Goal: Find specific page/section: Find specific page/section

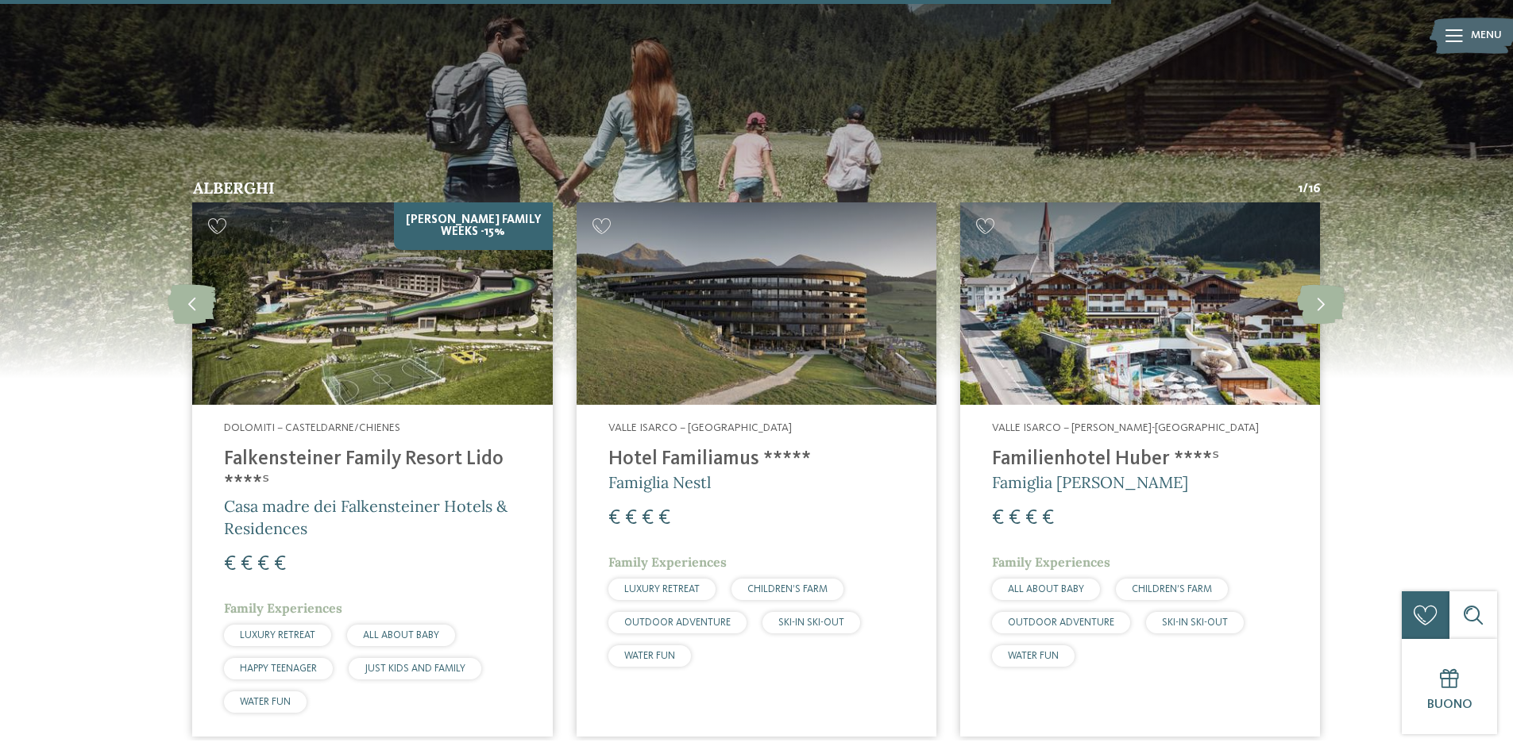
scroll to position [2541, 0]
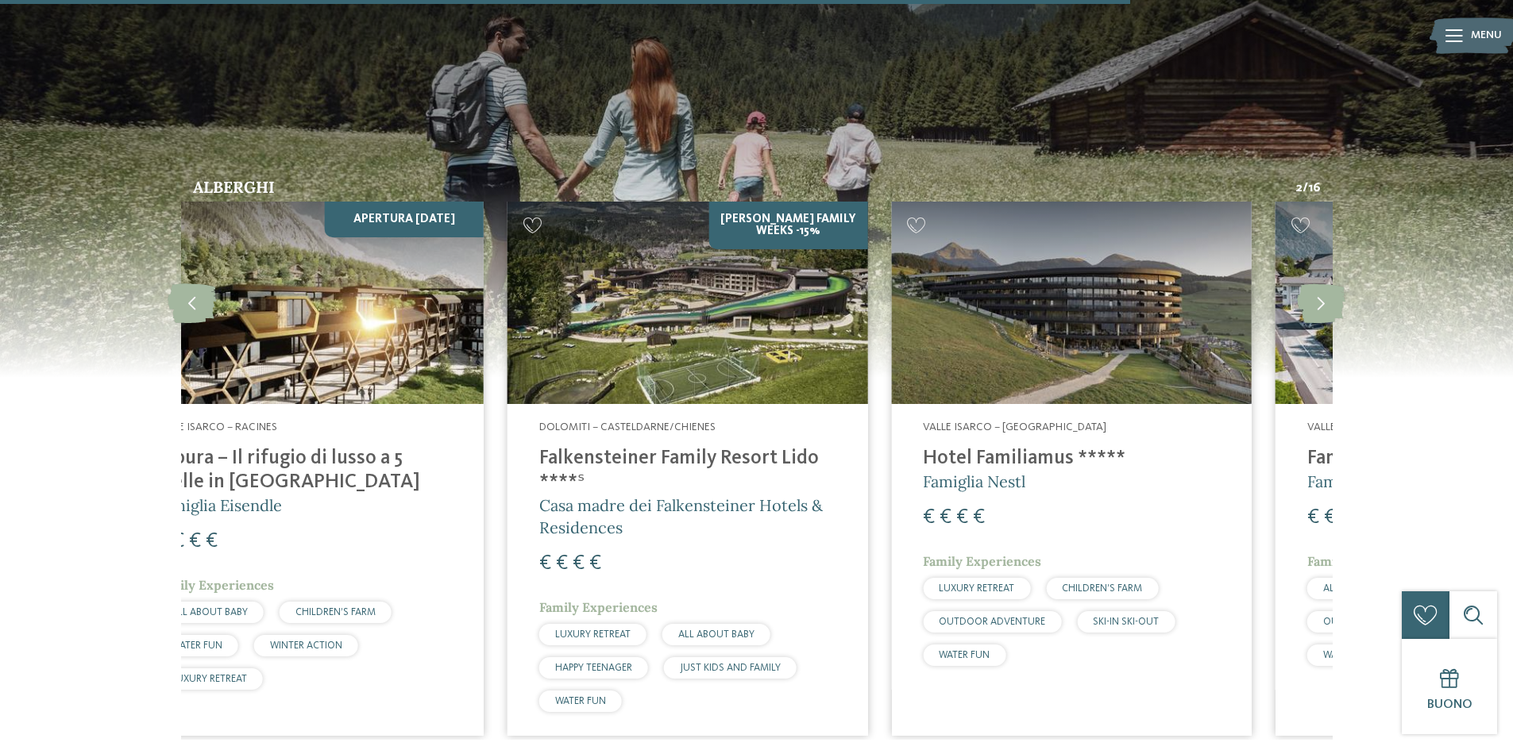
drag, startPoint x: 318, startPoint y: 357, endPoint x: 1024, endPoint y: 339, distance: 707.0
click at [1024, 339] on img at bounding box center [1071, 303] width 360 height 202
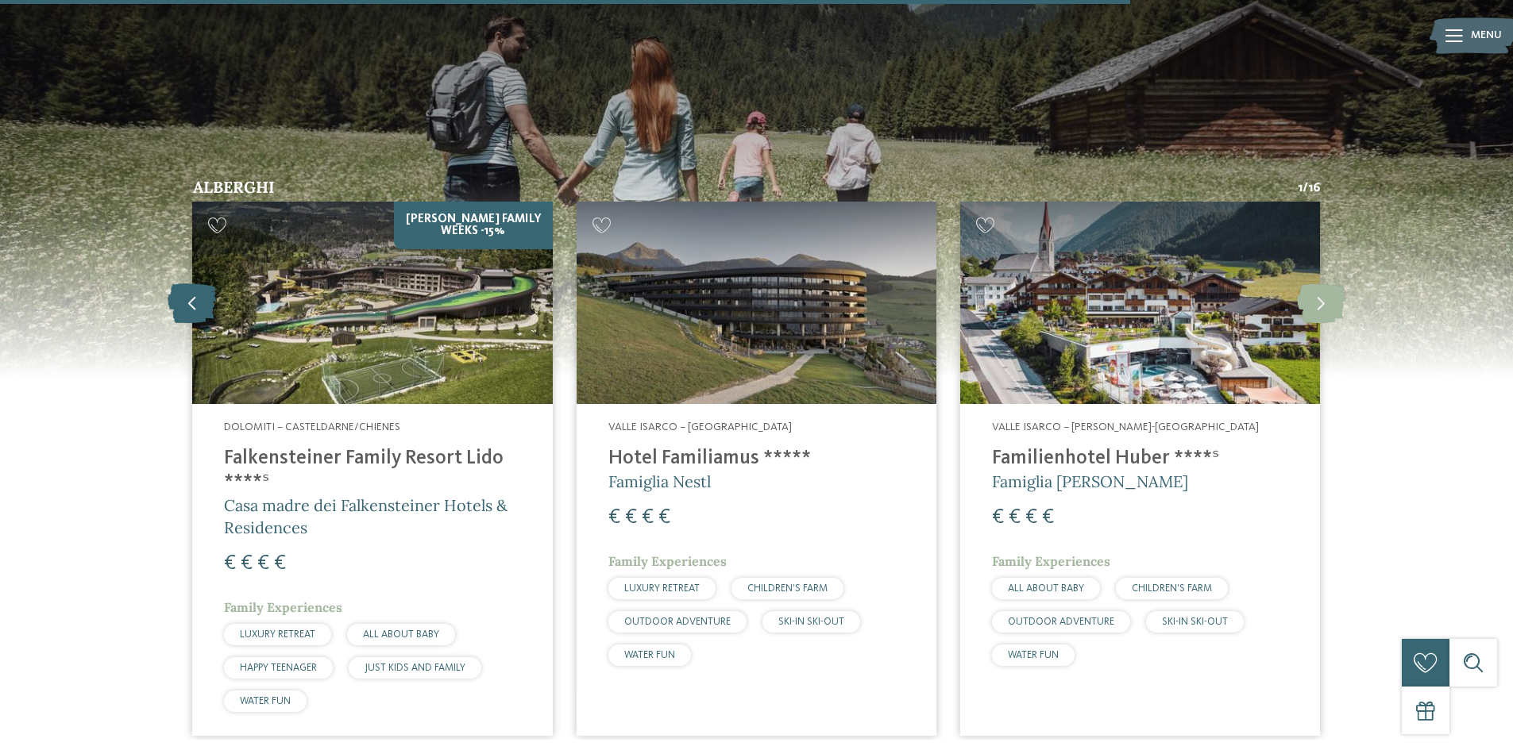
click at [195, 292] on icon at bounding box center [192, 303] width 48 height 40
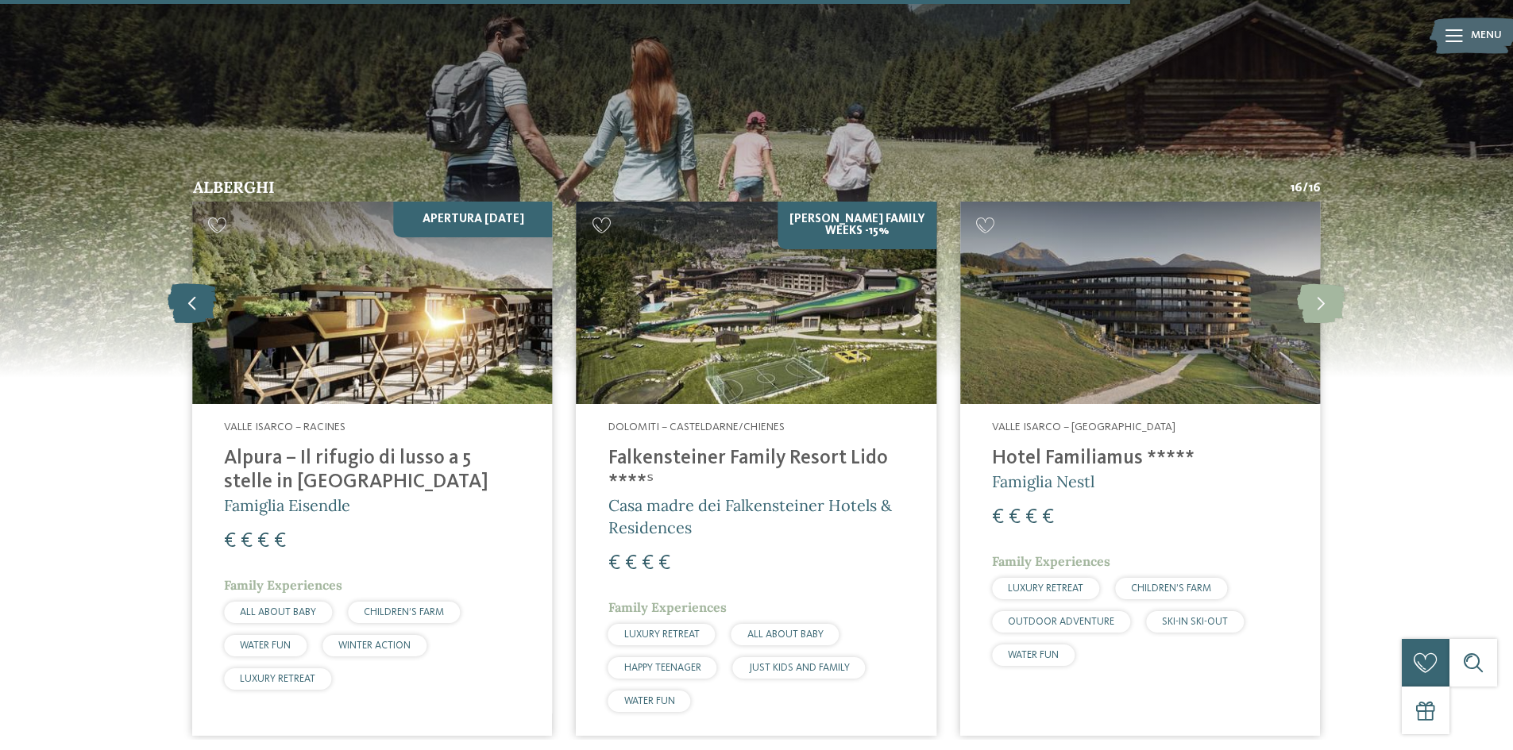
click at [195, 292] on icon at bounding box center [192, 303] width 48 height 40
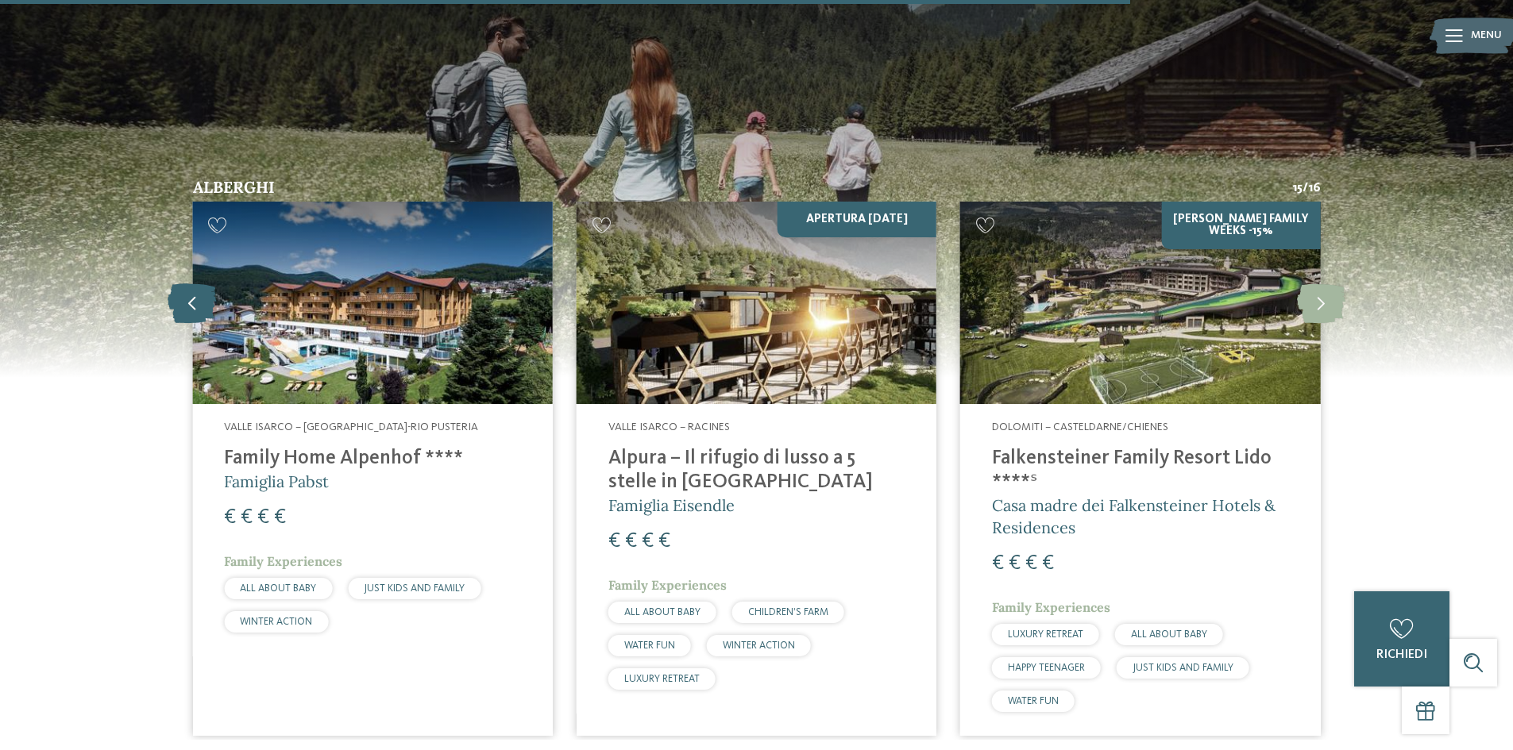
click at [199, 293] on icon at bounding box center [192, 303] width 48 height 40
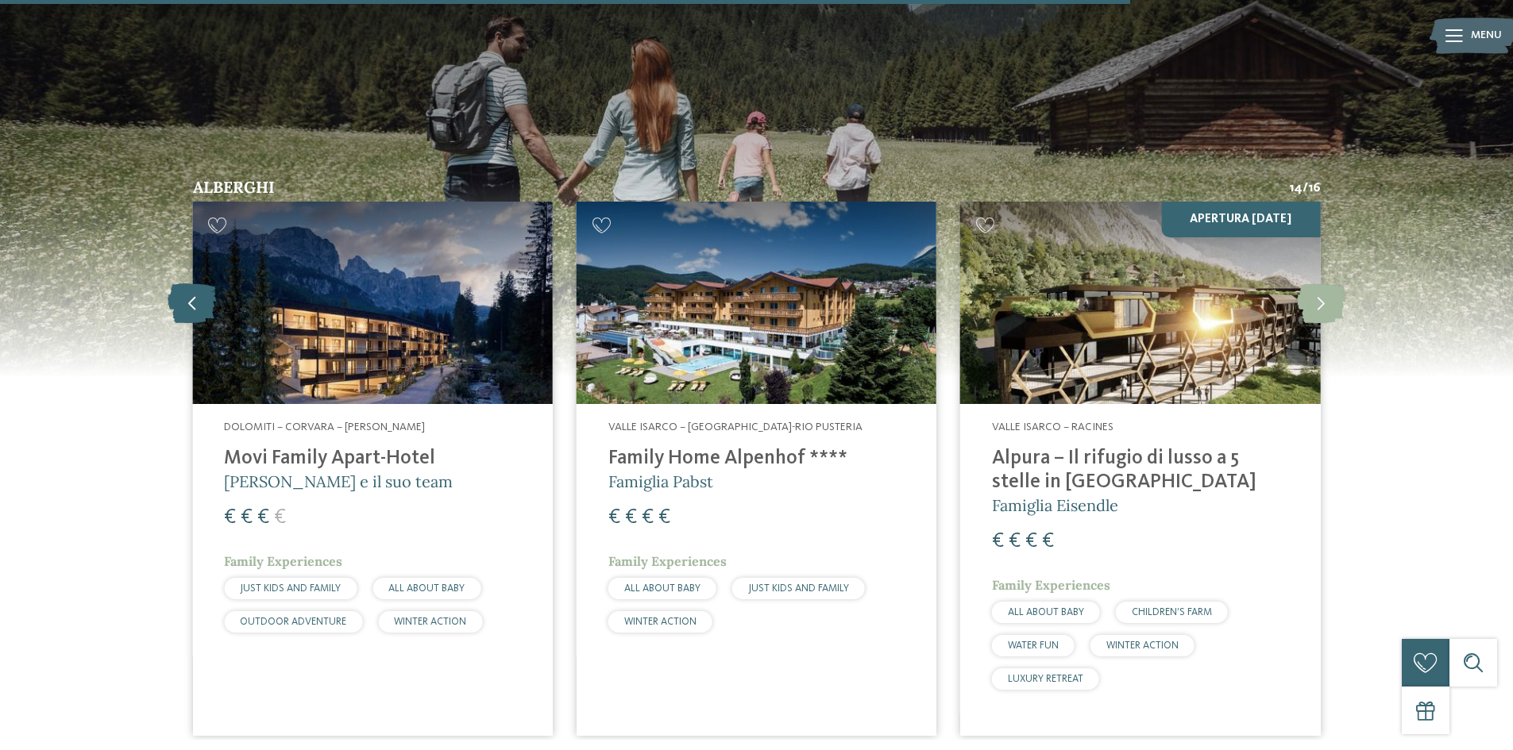
click at [200, 293] on icon at bounding box center [192, 303] width 48 height 40
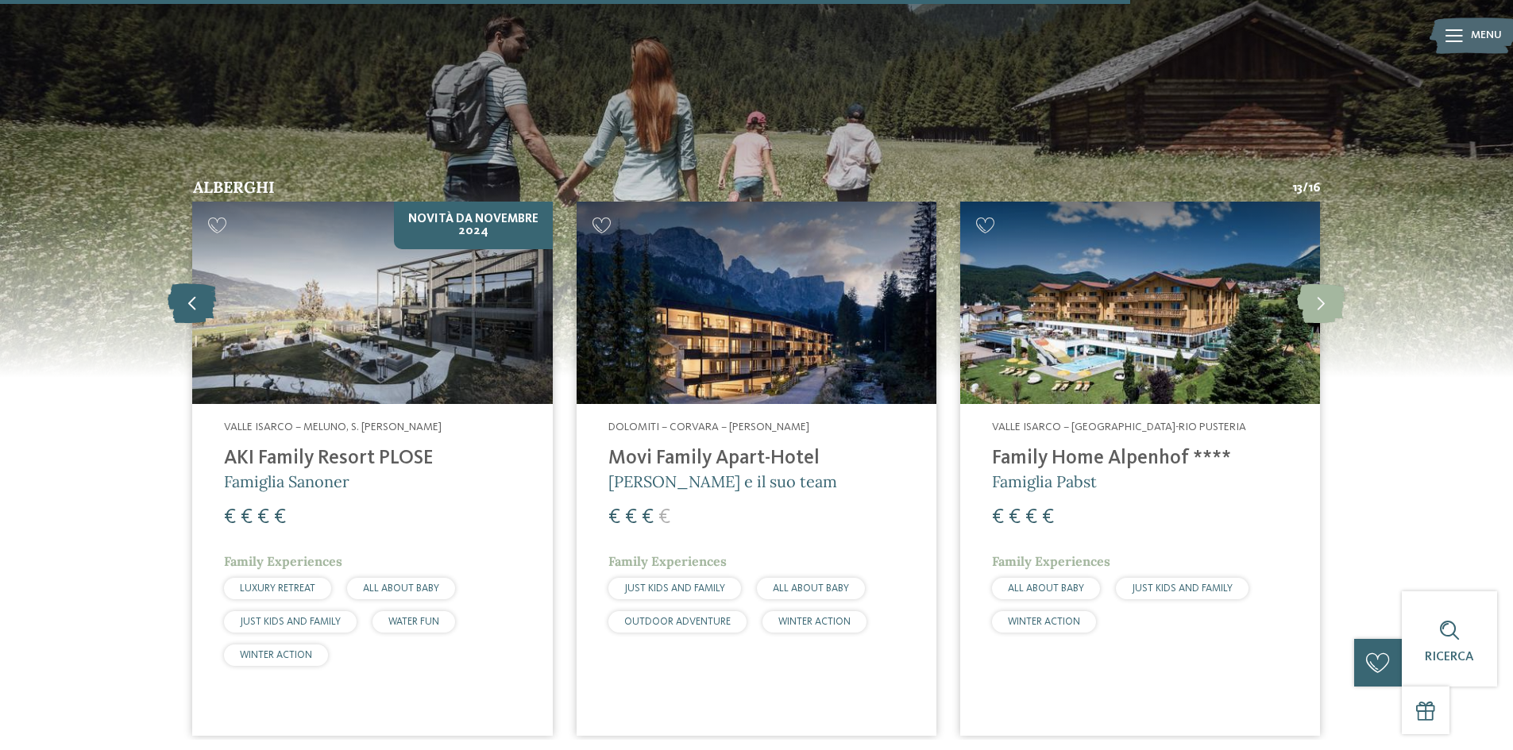
click at [200, 293] on icon at bounding box center [192, 303] width 48 height 40
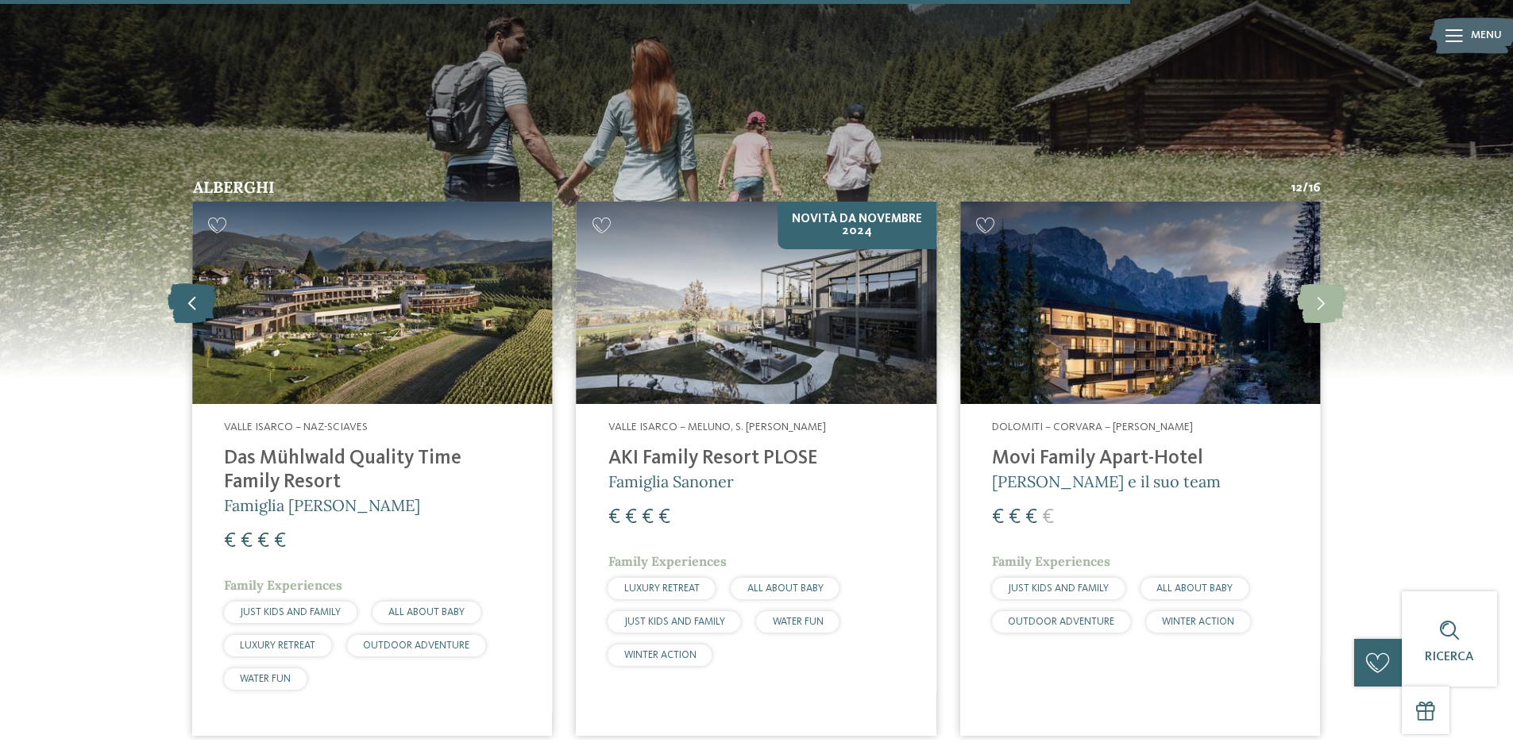
click at [200, 293] on icon at bounding box center [192, 303] width 48 height 40
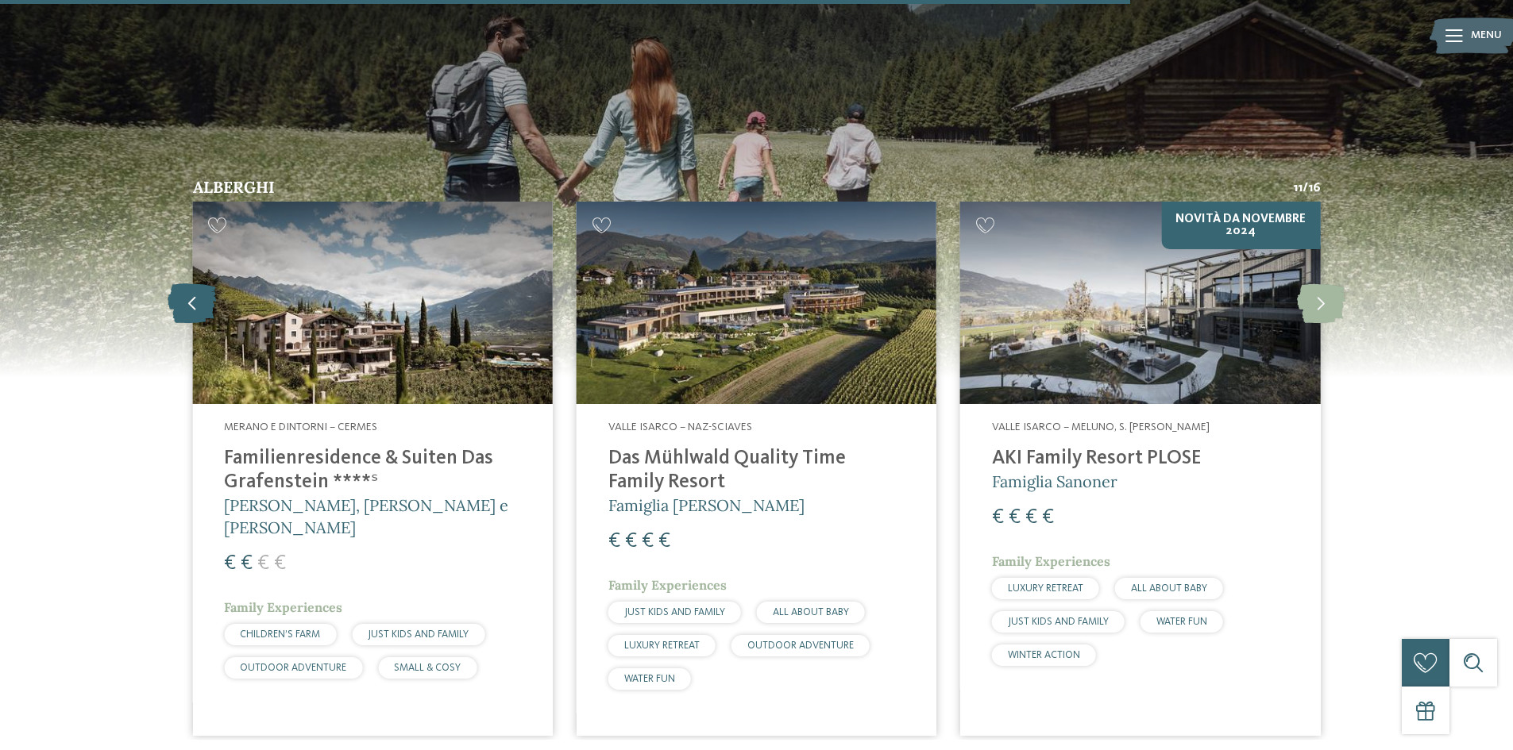
click at [200, 293] on icon at bounding box center [192, 303] width 48 height 40
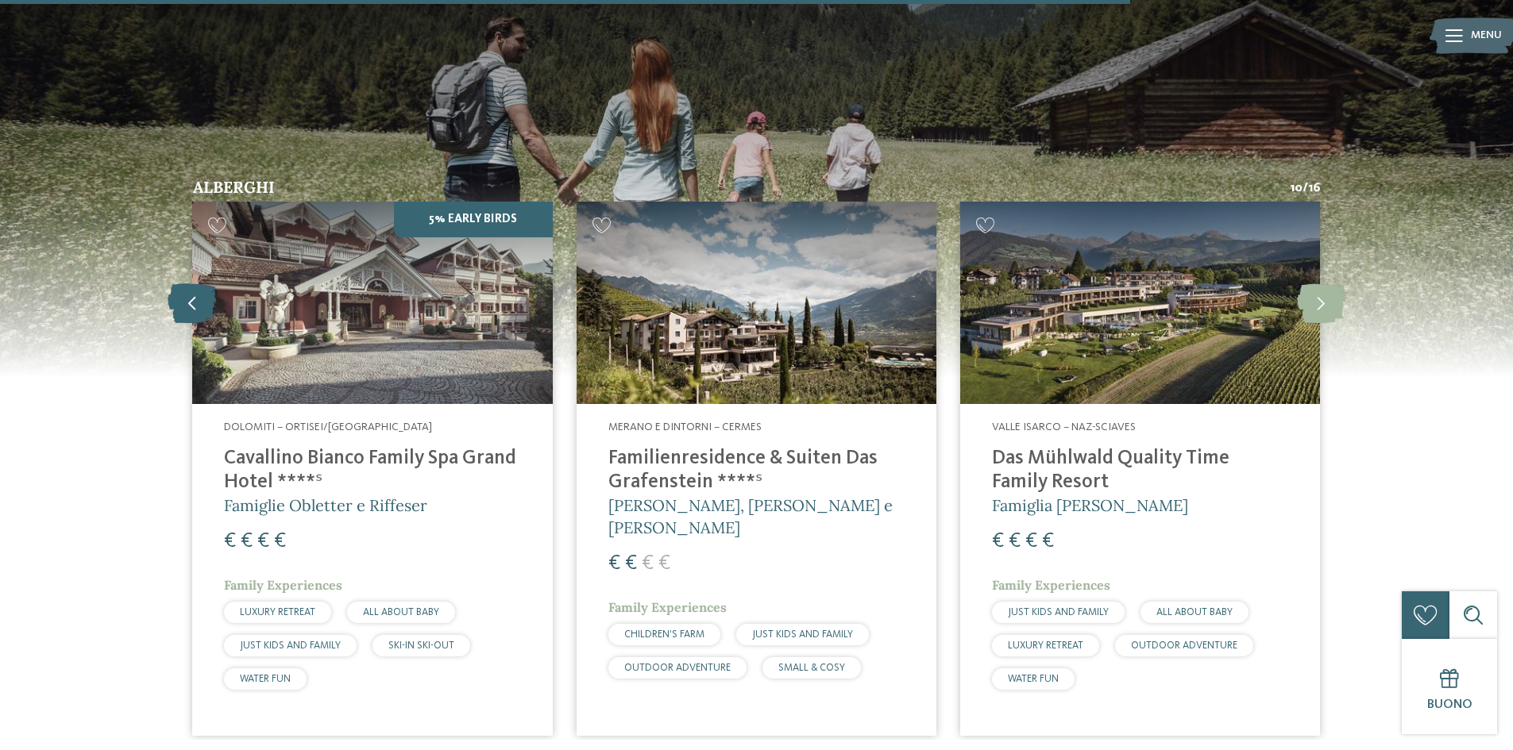
click at [200, 293] on icon at bounding box center [192, 303] width 48 height 40
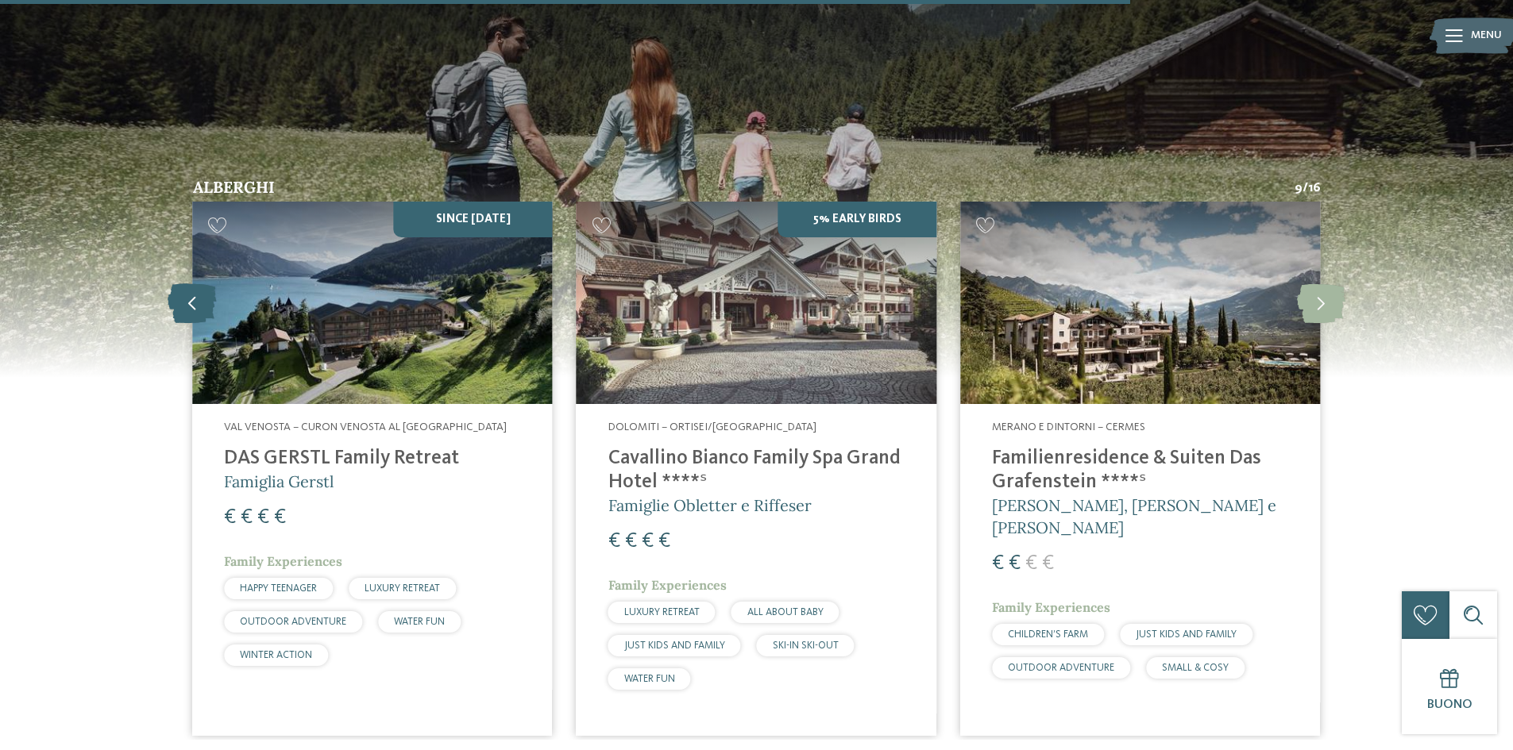
click at [200, 293] on icon at bounding box center [192, 303] width 48 height 40
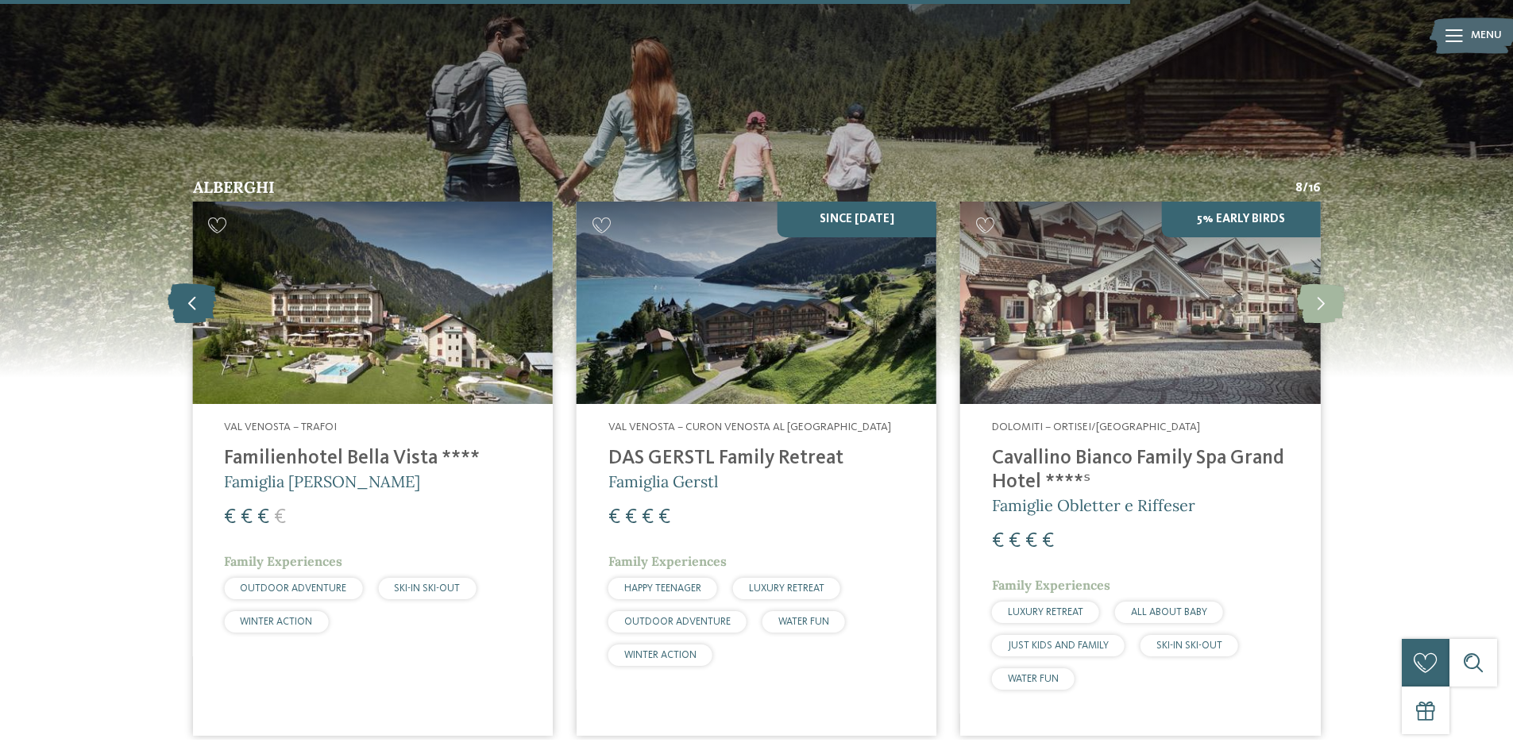
click at [200, 293] on icon at bounding box center [192, 303] width 48 height 40
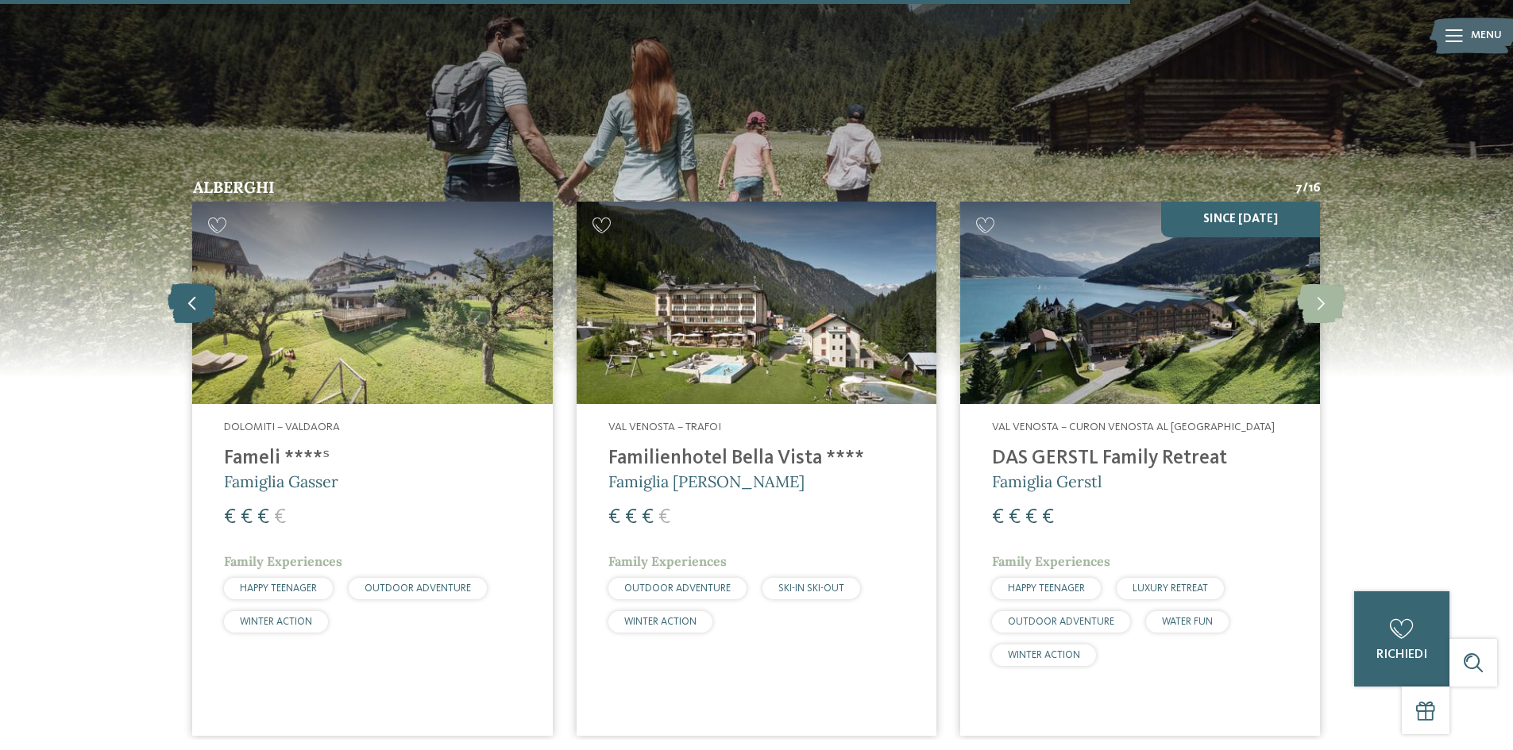
click at [200, 293] on icon at bounding box center [192, 303] width 48 height 40
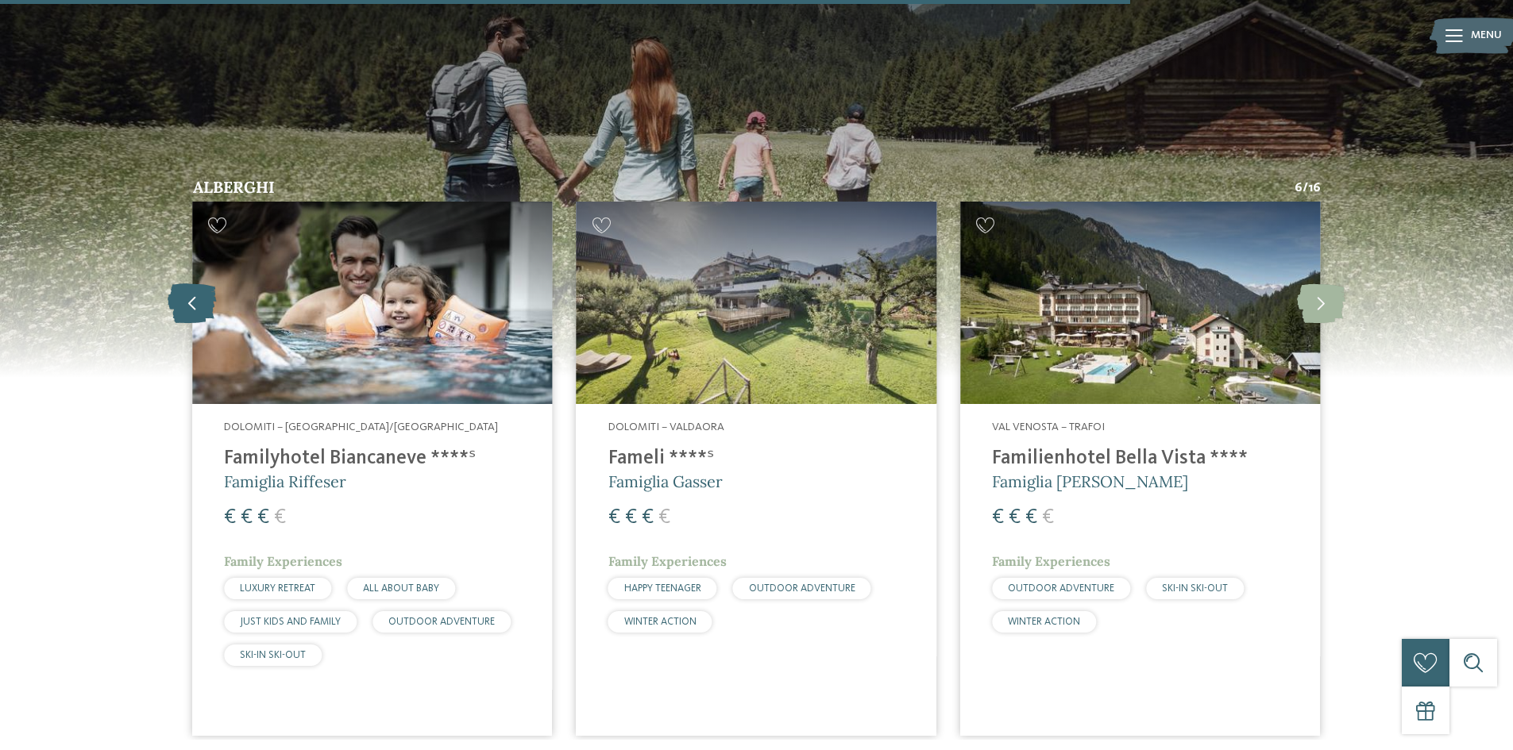
click at [200, 293] on icon at bounding box center [192, 303] width 48 height 40
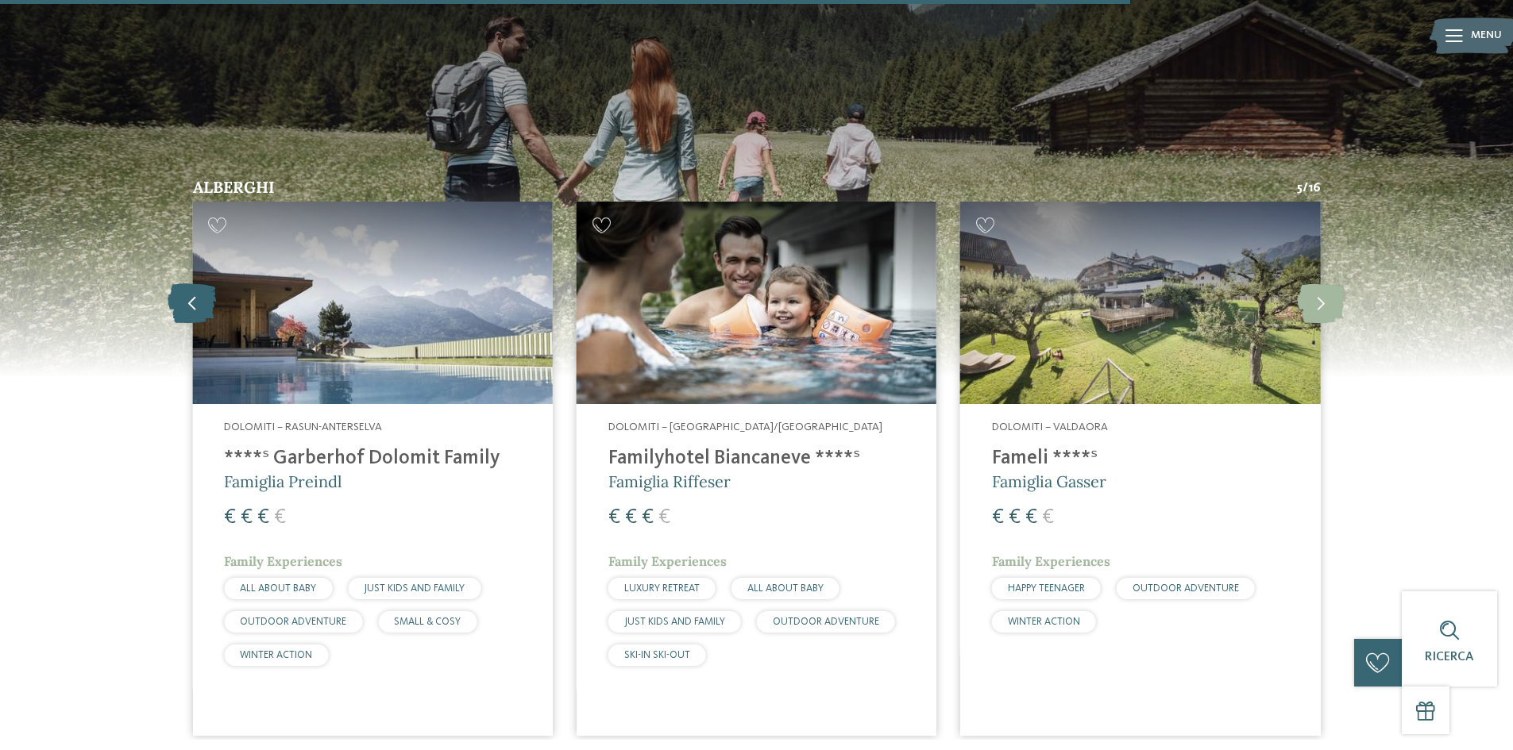
click at [200, 293] on icon at bounding box center [192, 303] width 48 height 40
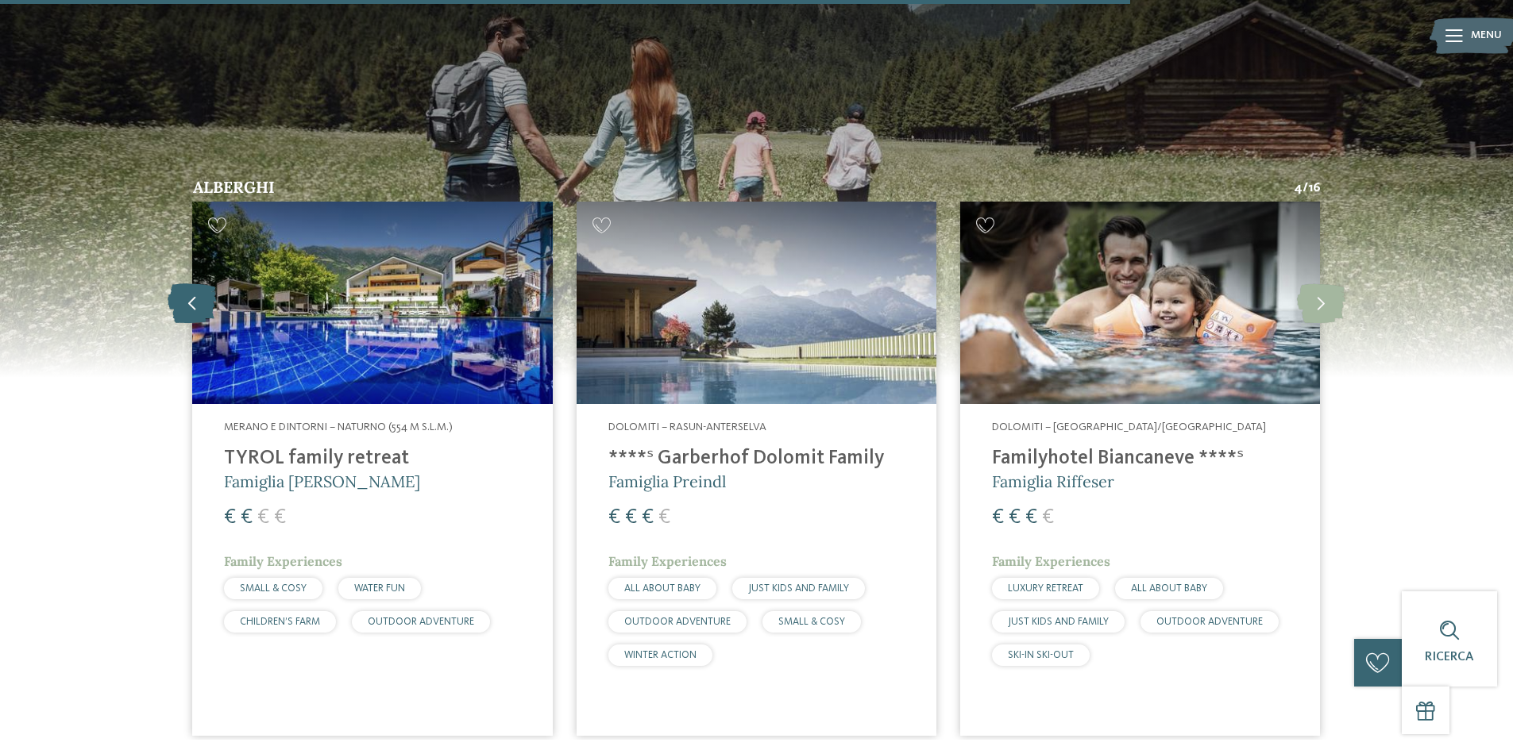
click at [200, 293] on icon at bounding box center [192, 303] width 48 height 40
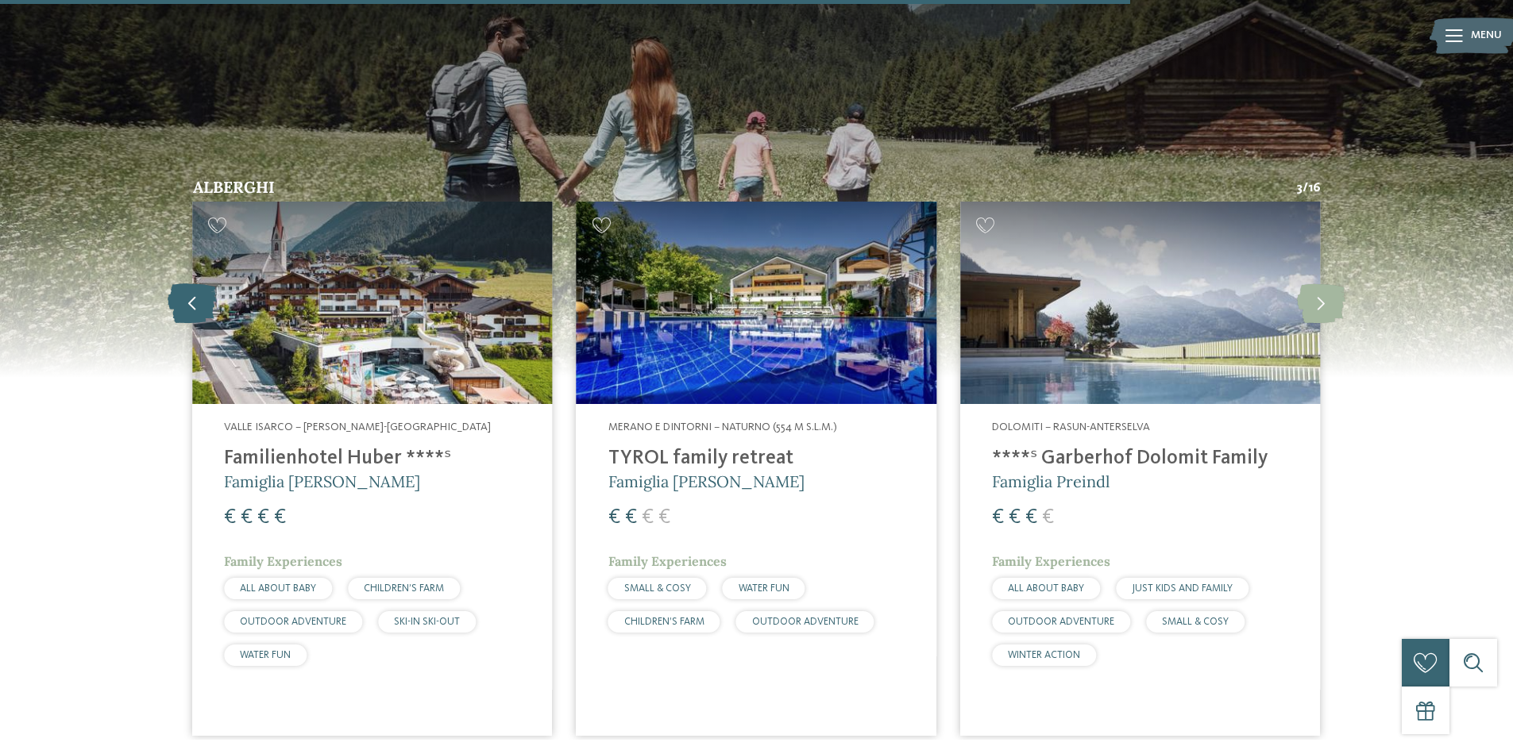
click at [200, 293] on icon at bounding box center [192, 303] width 48 height 40
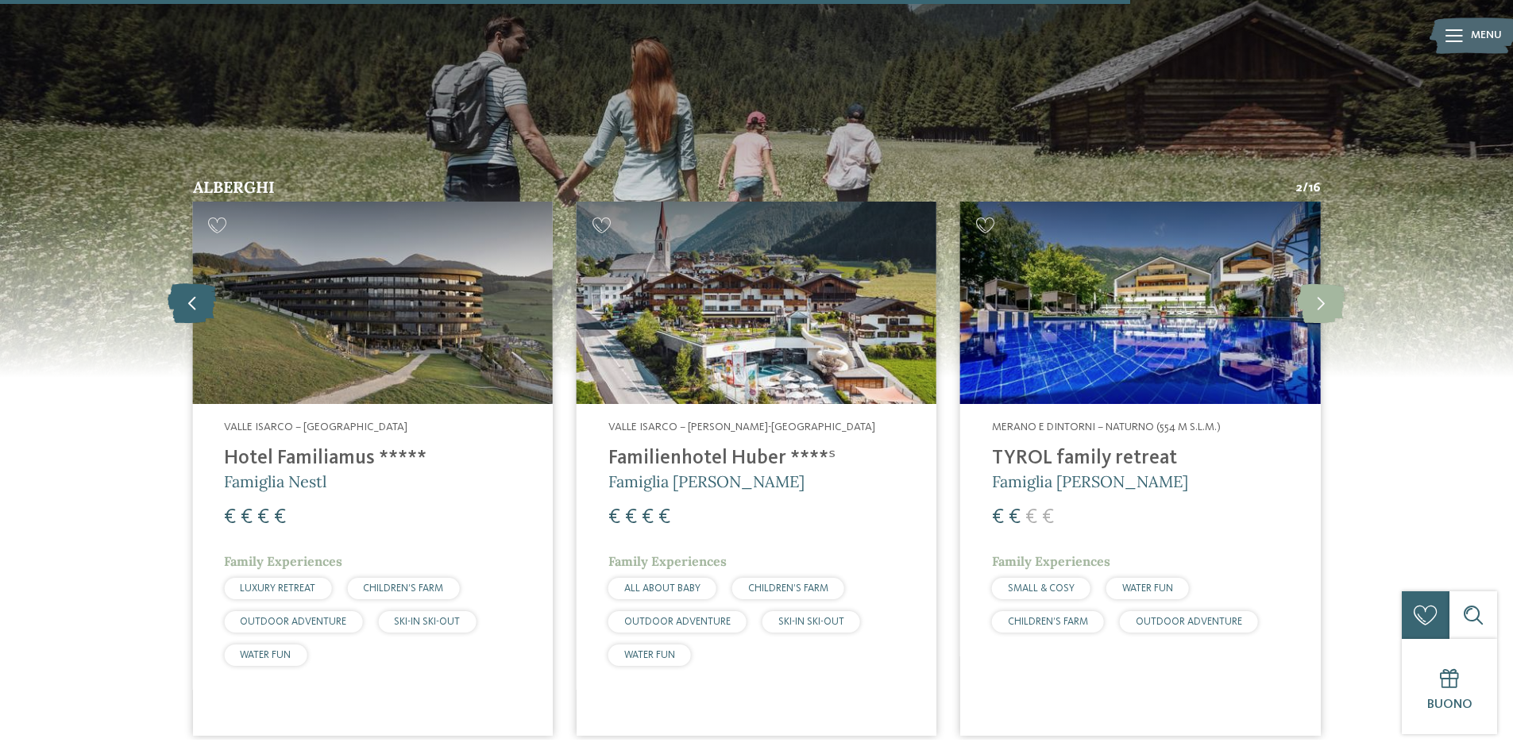
click at [200, 293] on icon at bounding box center [192, 303] width 48 height 40
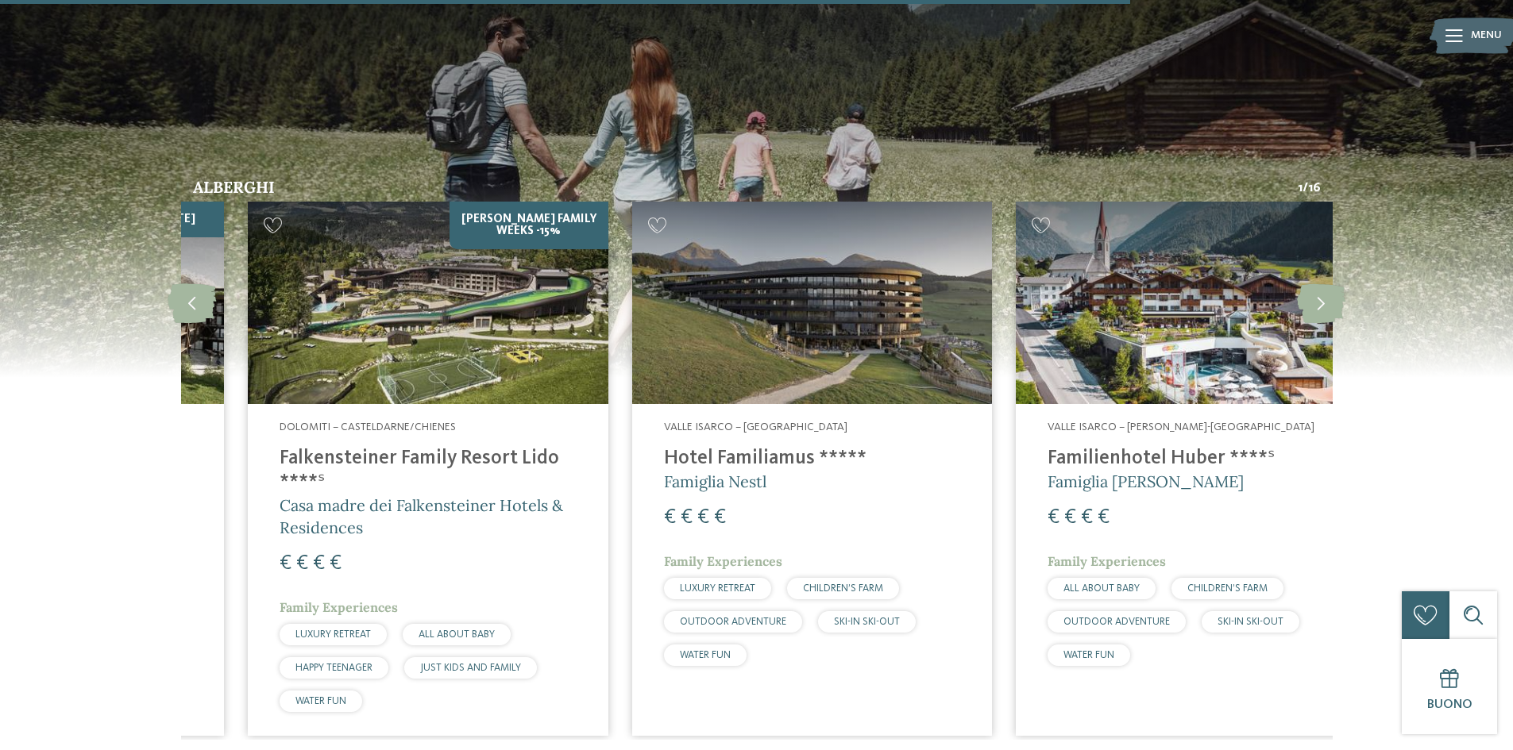
drag, startPoint x: 577, startPoint y: 432, endPoint x: 632, endPoint y: 426, distance: 55.9
click at [632, 426] on div "Valle Isarco – Maranza Hotel Familiamus ***** Famiglia Nestl € € € € Family Exp…" at bounding box center [812, 547] width 360 height 286
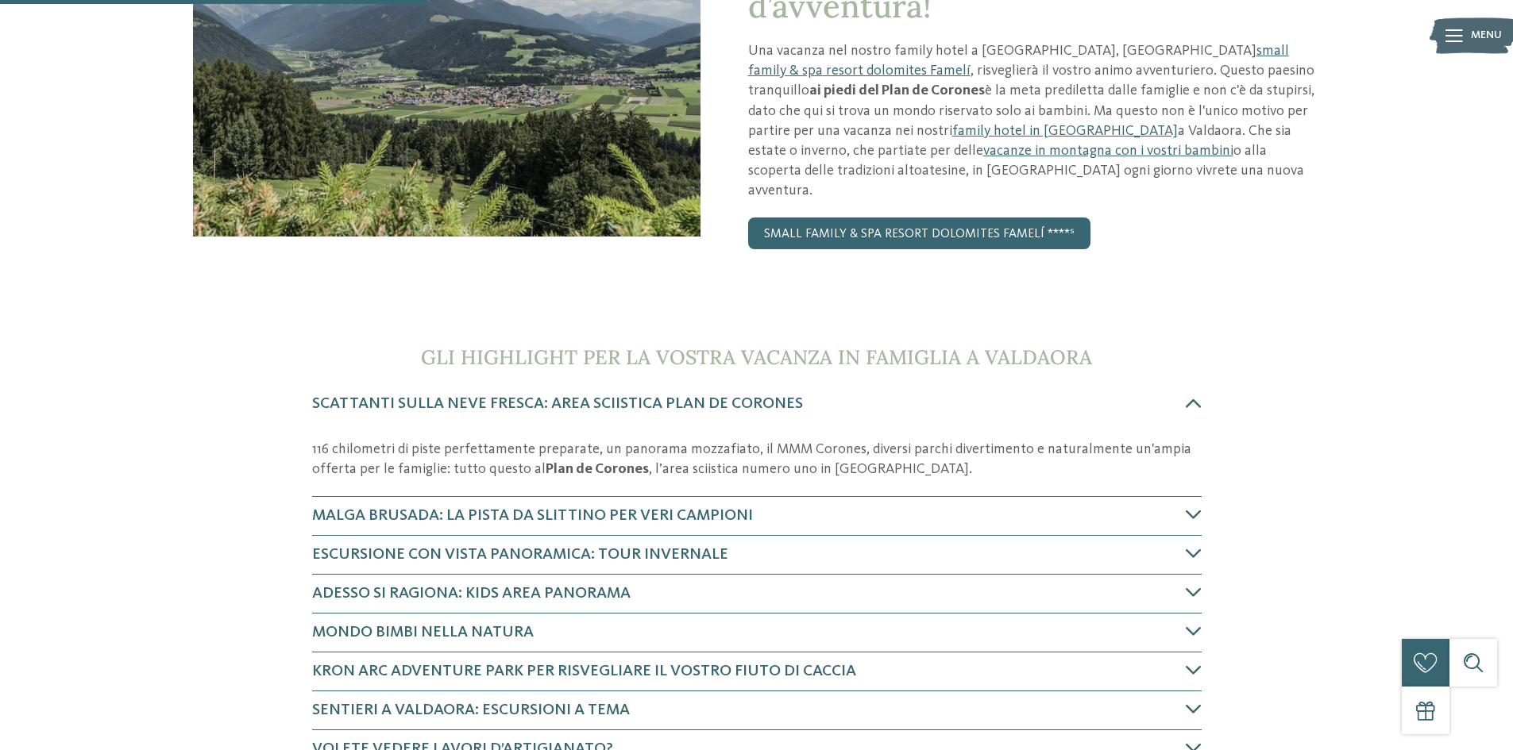
scroll to position [794, 0]
